Goal: Obtain resource: Download file/media

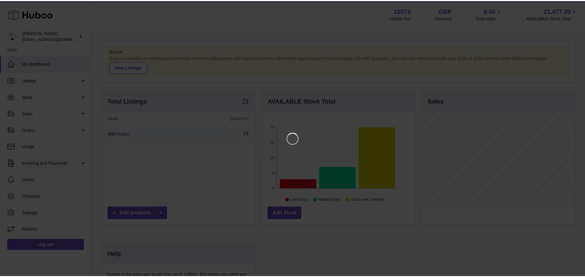
scroll to position [96, 155]
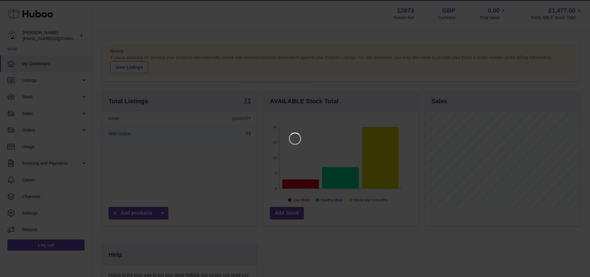
click at [319, 24] on iframe at bounding box center [294, 138] width 565 height 252
click at [573, 6] on icon "Close" at bounding box center [573, 5] width 5 height 5
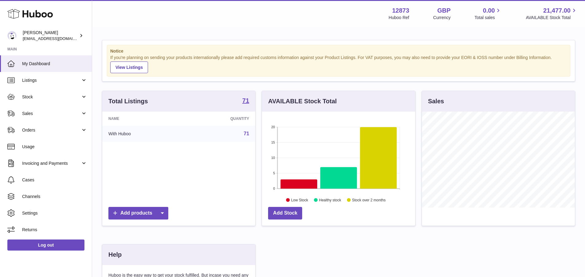
scroll to position [307050, 306993]
click at [37, 99] on span "Stock" at bounding box center [51, 97] width 59 height 6
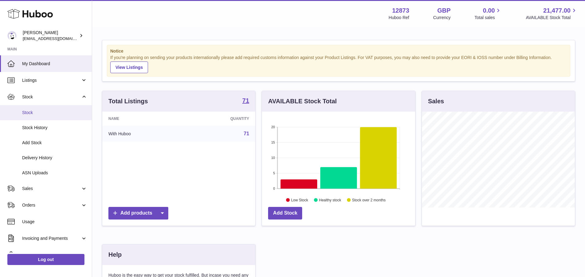
click at [36, 112] on span "Stock" at bounding box center [54, 113] width 65 height 6
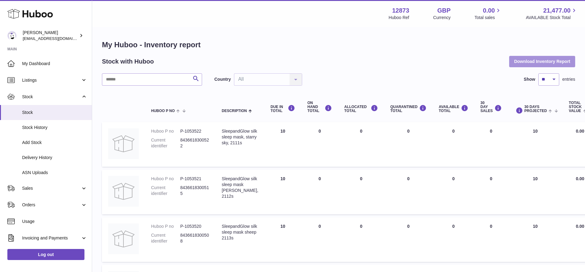
click at [541, 57] on button "Download Inventory Report" at bounding box center [542, 61] width 66 height 11
